Goal: Task Accomplishment & Management: Manage account settings

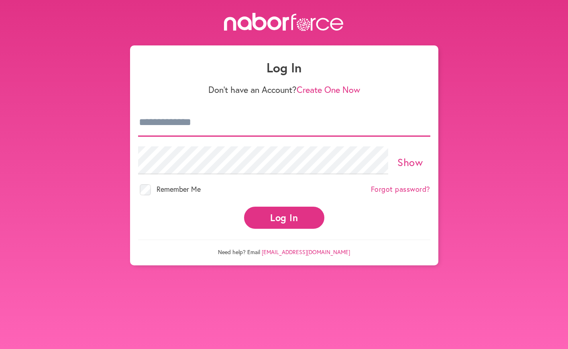
click at [167, 122] on input "email" at bounding box center [284, 122] width 292 height 28
type input "**********"
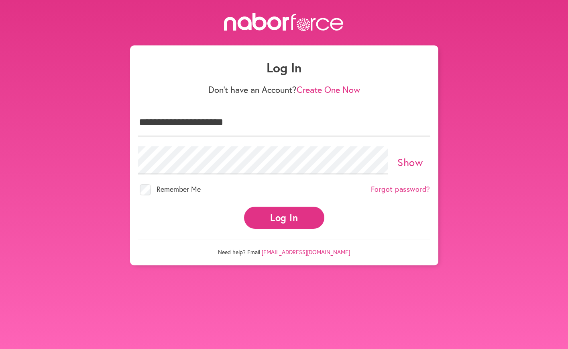
click at [414, 164] on link "Show" at bounding box center [410, 162] width 25 height 14
click at [285, 216] on button "Log In" at bounding box center [284, 217] width 80 height 22
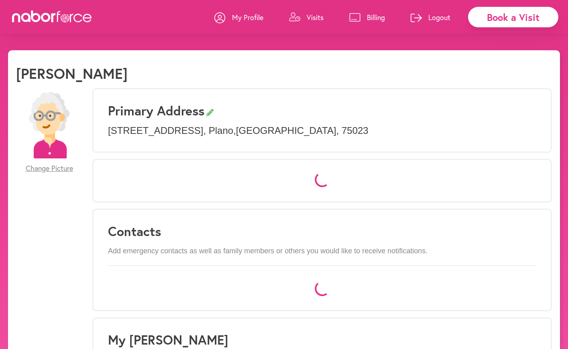
select select "*"
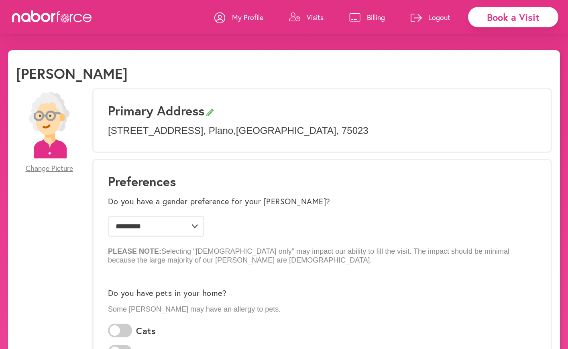
click at [300, 17] on link "Visits" at bounding box center [306, 17] width 35 height 24
